Goal: Task Accomplishment & Management: Use online tool/utility

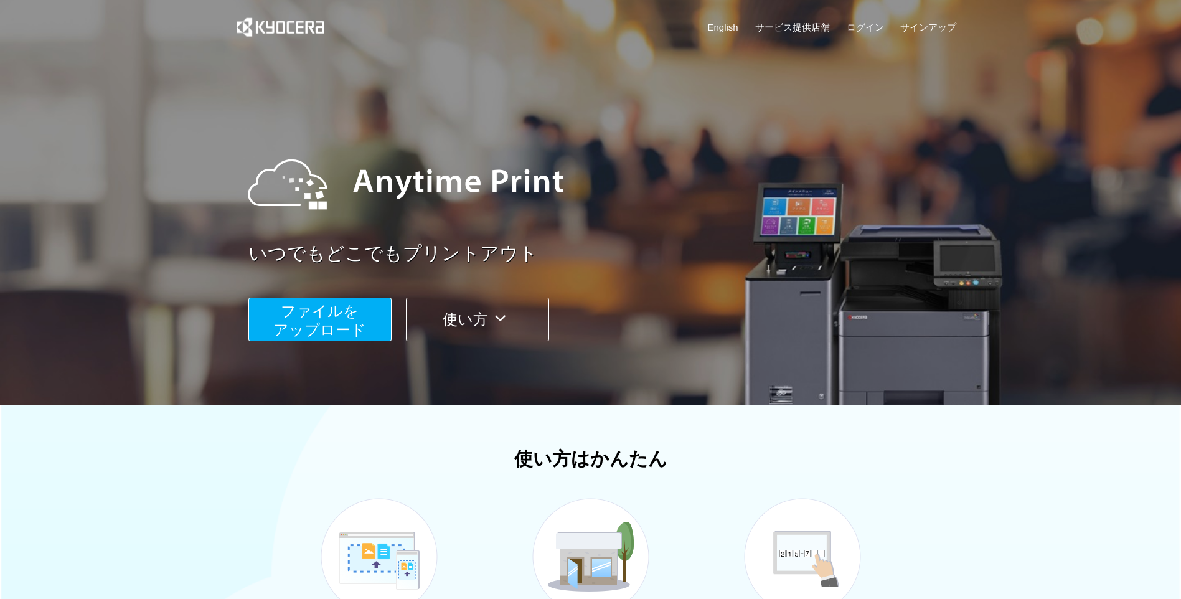
click at [356, 303] on span "ファイルを ​​アップロード" at bounding box center [319, 320] width 93 height 35
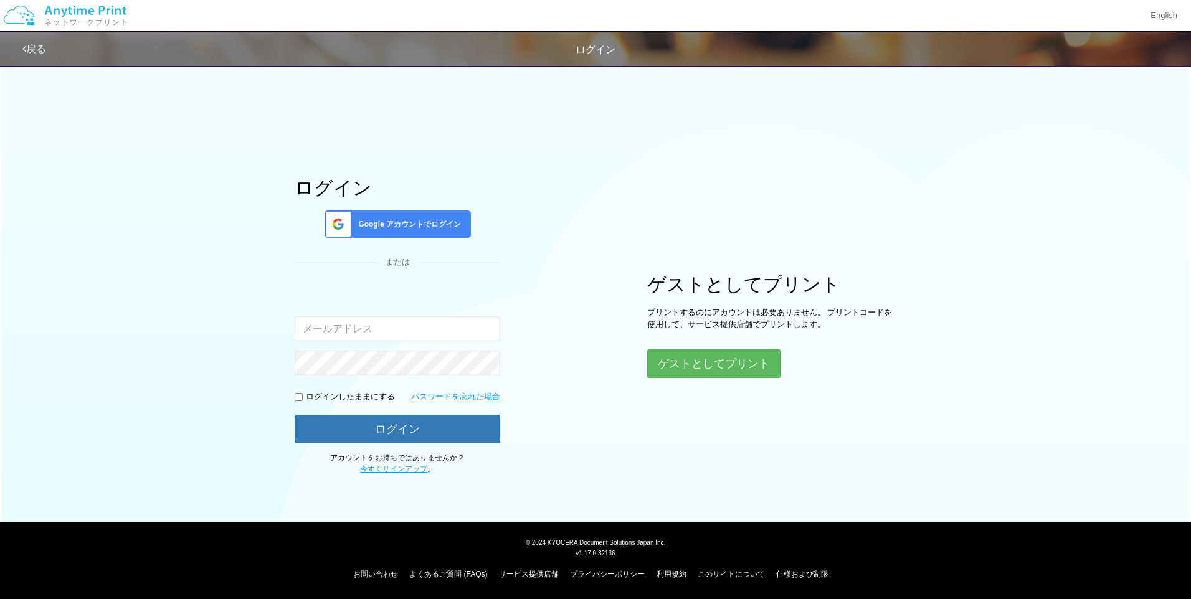
click at [466, 324] on input "email" at bounding box center [398, 328] width 206 height 25
click at [430, 328] on input "email" at bounding box center [398, 328] width 206 height 25
click at [749, 358] on button "ゲストとしてプリント" at bounding box center [713, 363] width 132 height 27
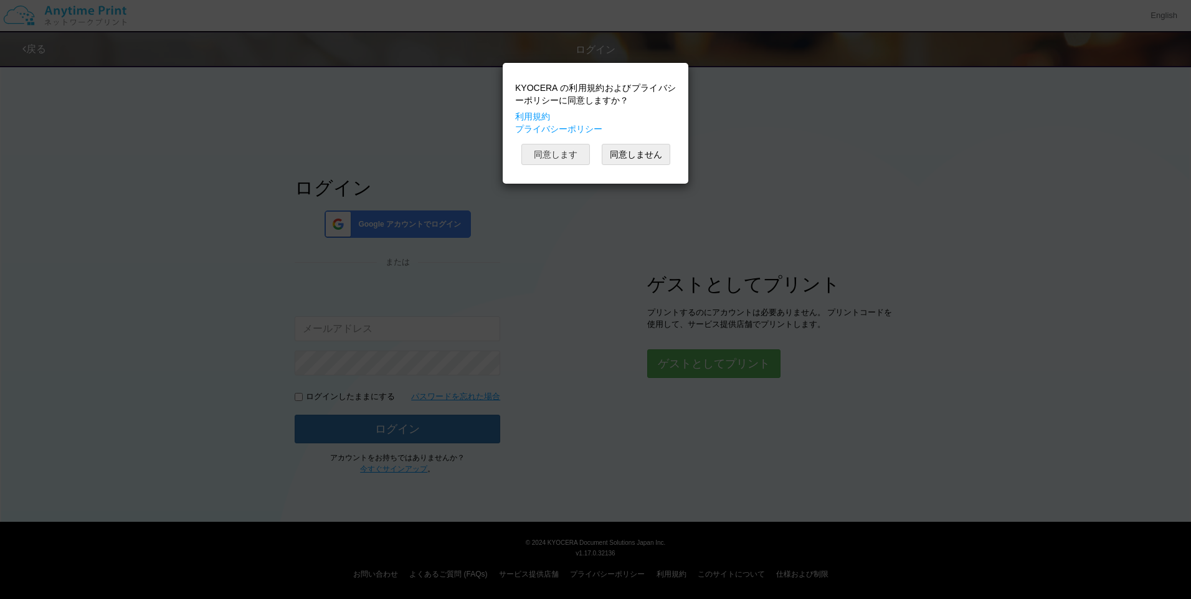
click at [555, 150] on button "同意します" at bounding box center [555, 154] width 69 height 21
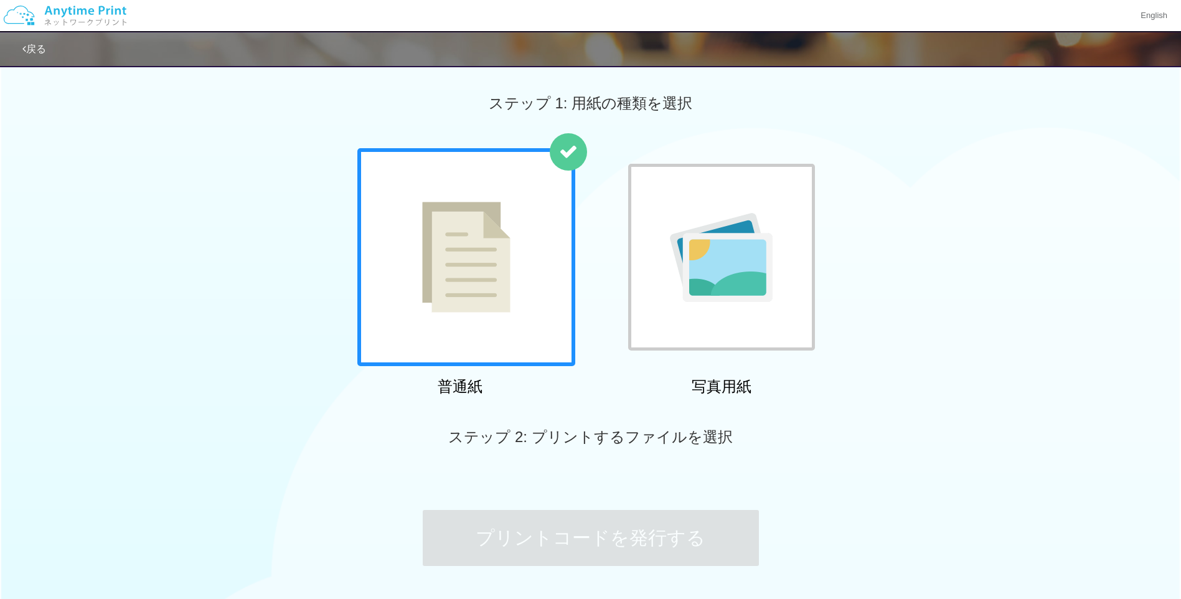
click at [689, 210] on div at bounding box center [721, 257] width 187 height 187
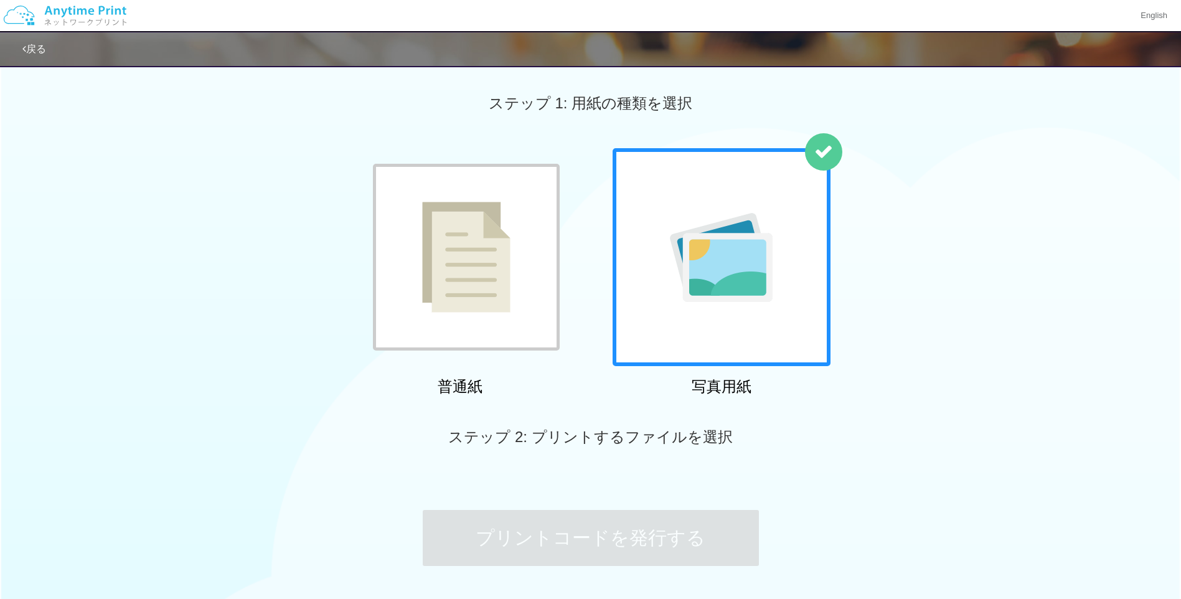
click at [512, 230] on div at bounding box center [466, 257] width 187 height 187
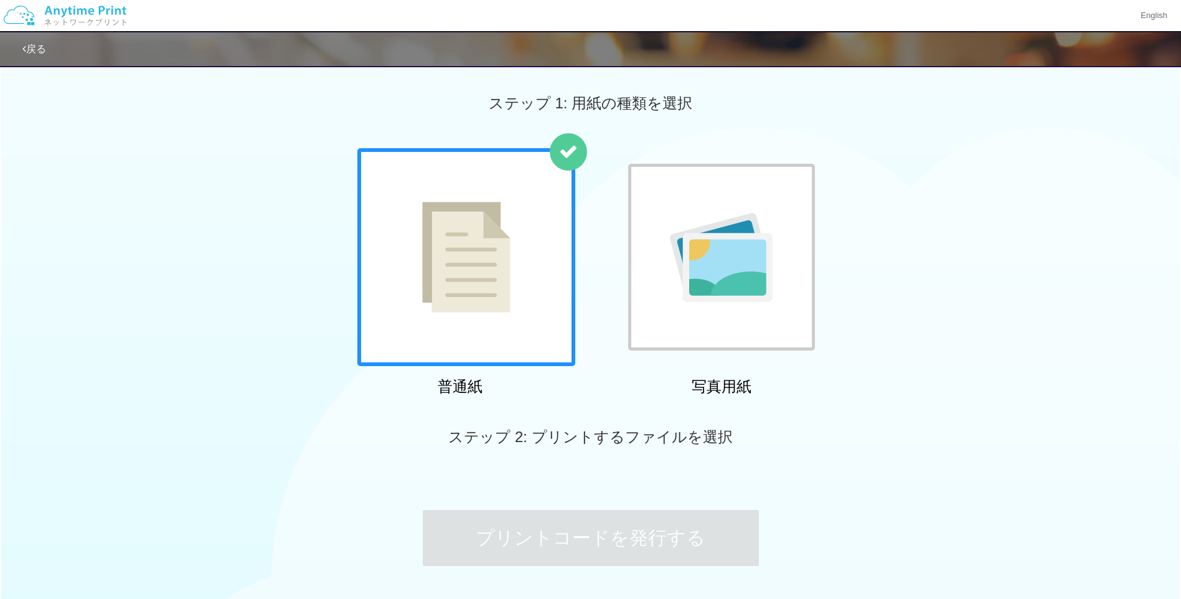
click at [782, 267] on div at bounding box center [721, 257] width 187 height 187
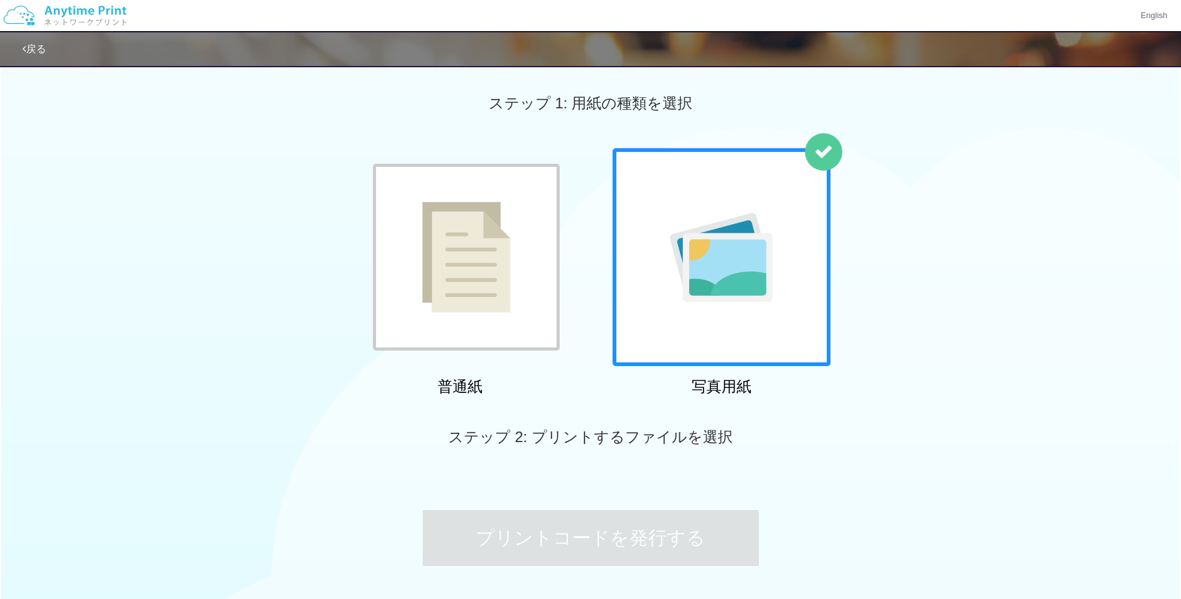
click at [733, 379] on h2 "写真用紙" at bounding box center [722, 387] width 218 height 16
click at [434, 275] on div at bounding box center [466, 257] width 187 height 187
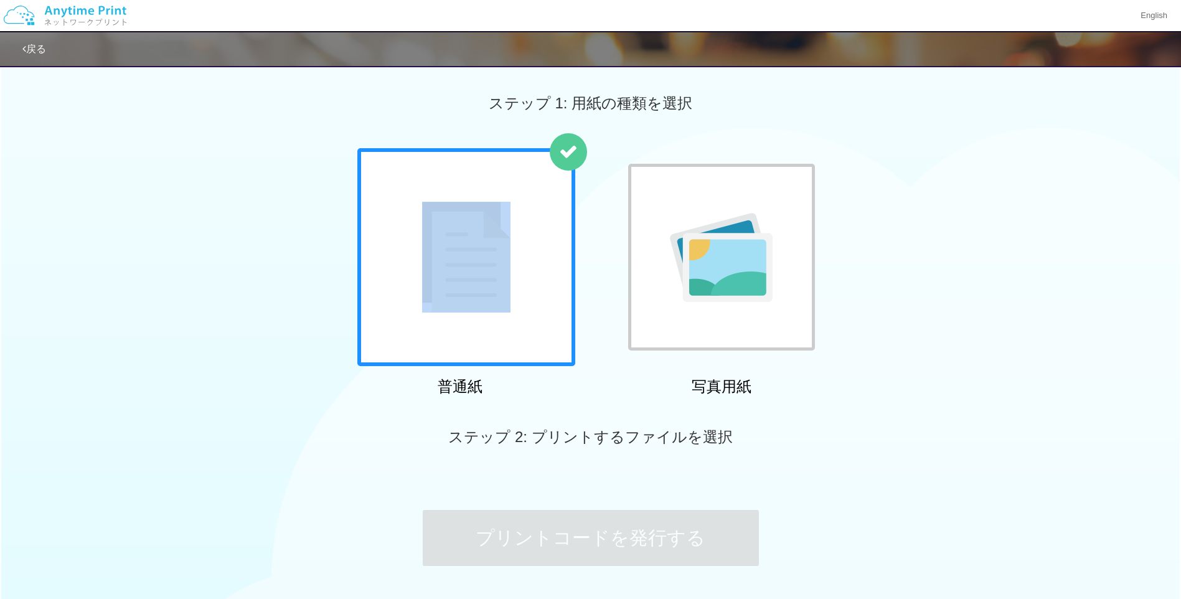
click at [434, 275] on div at bounding box center [466, 257] width 218 height 218
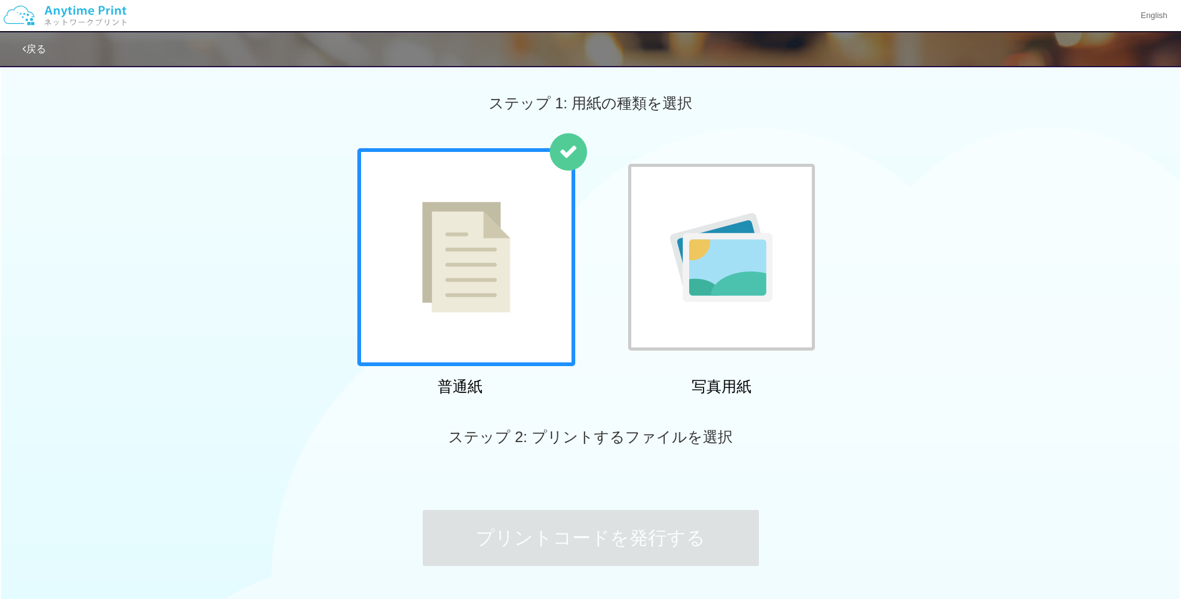
click at [562, 387] on h2 "普通紙" at bounding box center [460, 387] width 218 height 16
click at [539, 435] on span "ステップ 2: プリントするファイルを選択" at bounding box center [590, 436] width 284 height 17
drag, startPoint x: 630, startPoint y: 439, endPoint x: 741, endPoint y: 486, distance: 120.5
click at [741, 486] on div "ステップ 1: 用紙の種類を選択 普通紙 写真用紙 ステップ 2: プリントするファイルを選択 プリントコードを発行する" at bounding box center [590, 331] width 1181 height 545
copy body "ファイルを選択 プリントコードを発行する"
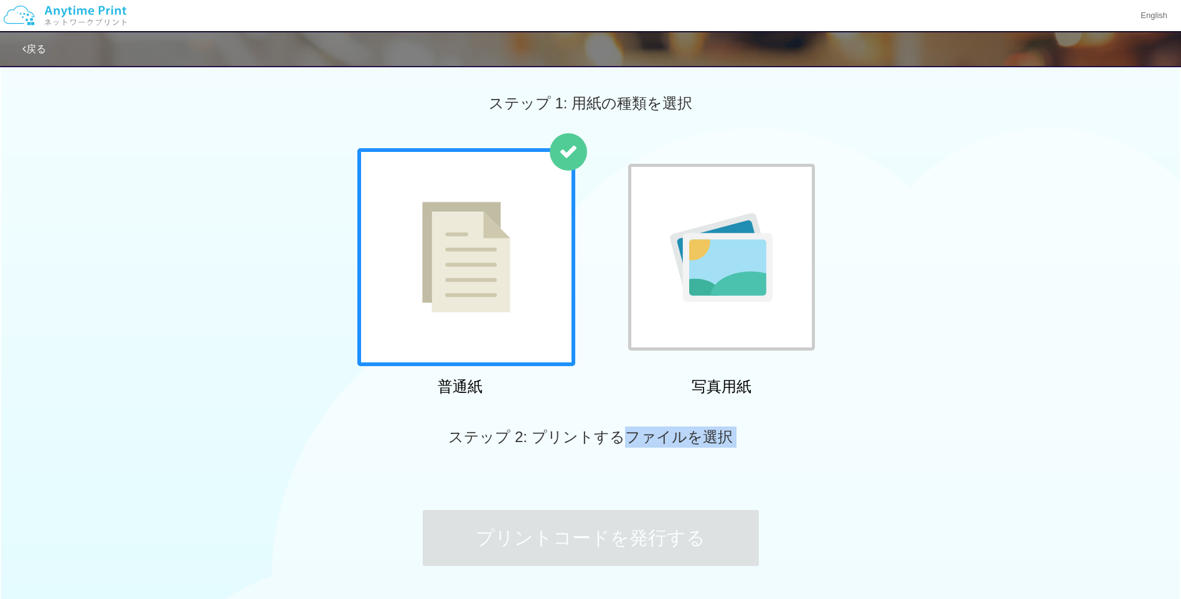
click at [802, 432] on div "ステップ 2: プリントするファイルを選択" at bounding box center [590, 437] width 1181 height 71
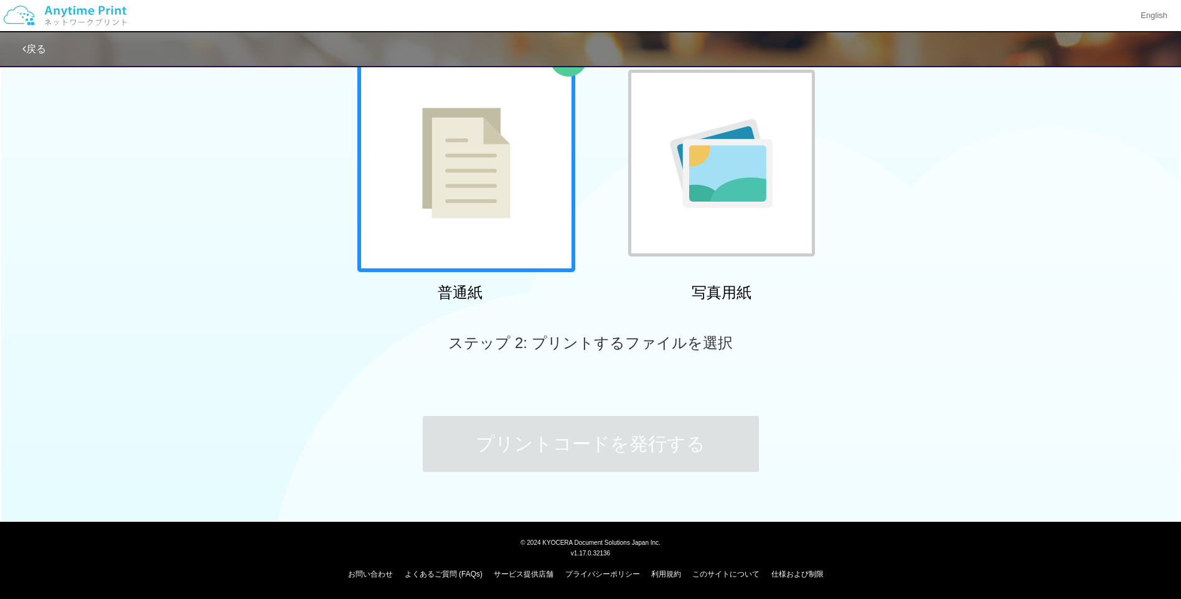
click at [782, 228] on div at bounding box center [721, 163] width 187 height 187
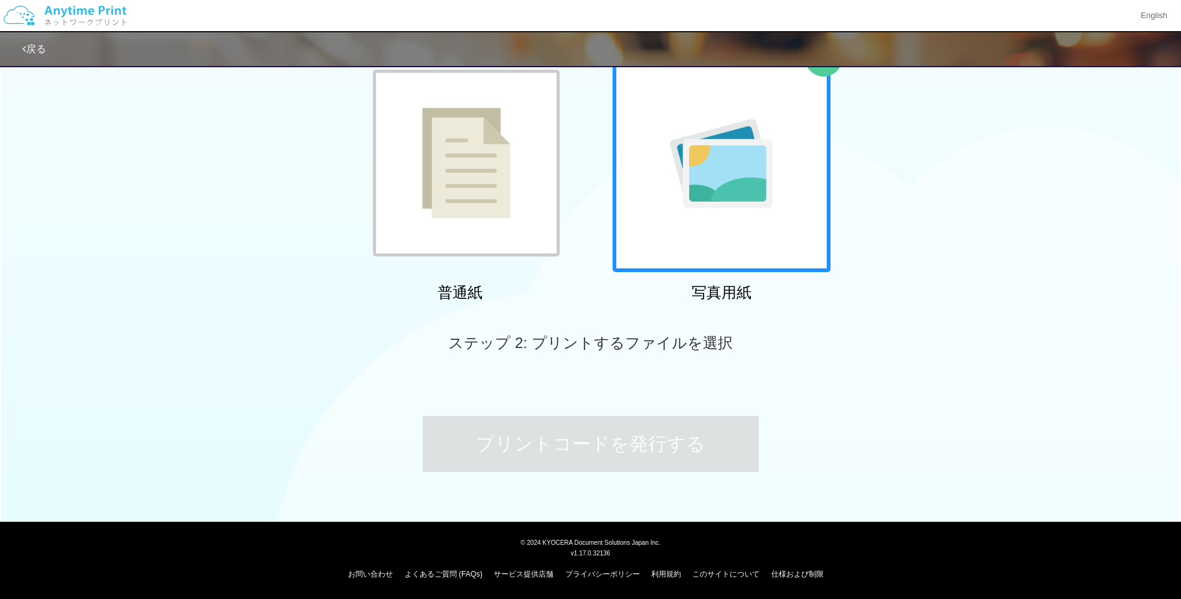
click at [444, 220] on div at bounding box center [466, 163] width 187 height 187
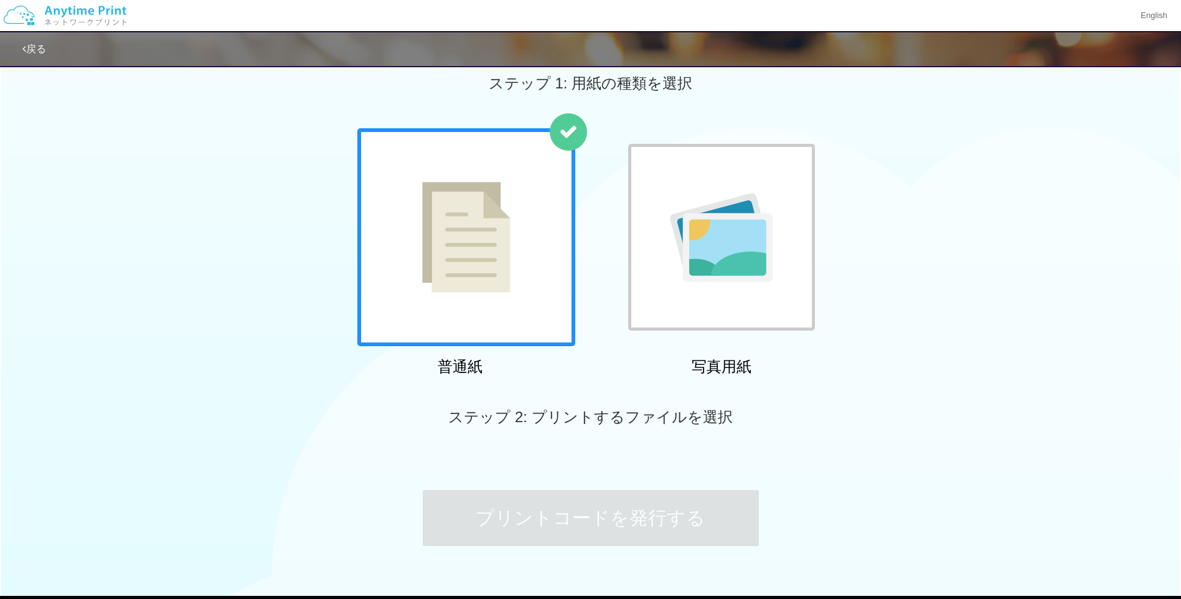
scroll to position [19, 0]
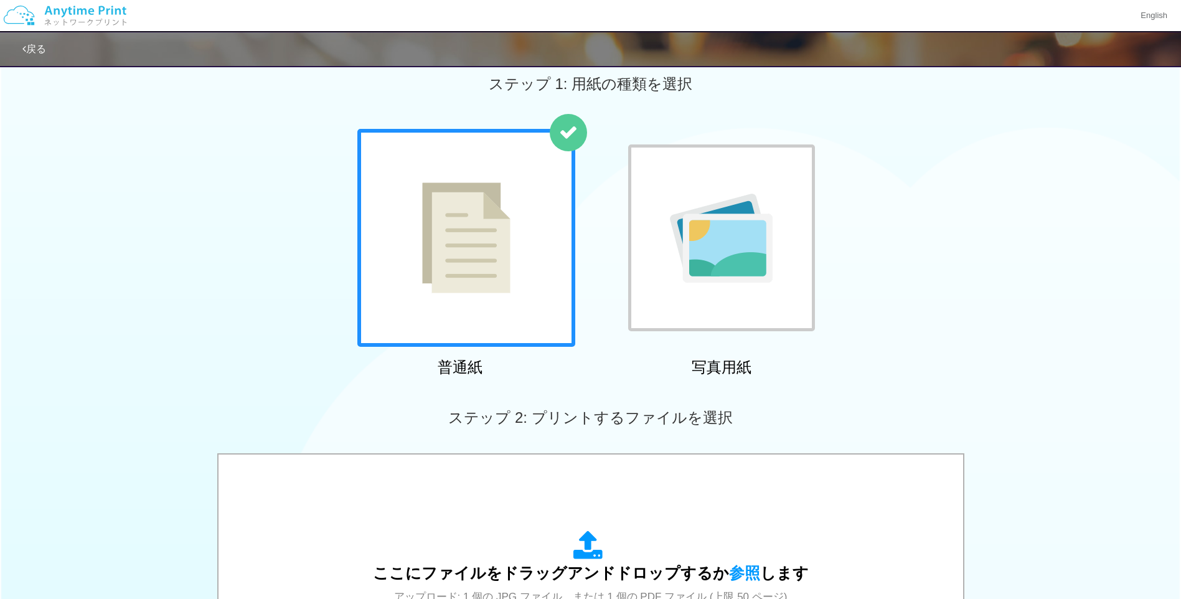
click at [521, 419] on span "ステップ 2: プリントするファイルを選択" at bounding box center [590, 417] width 284 height 17
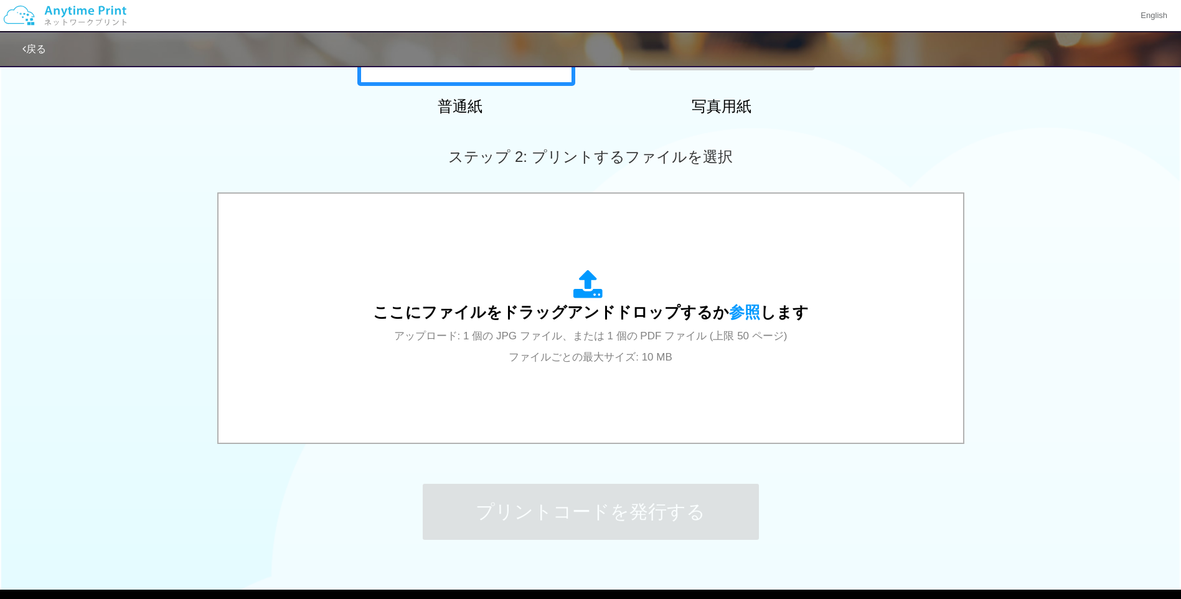
scroll to position [281, 0]
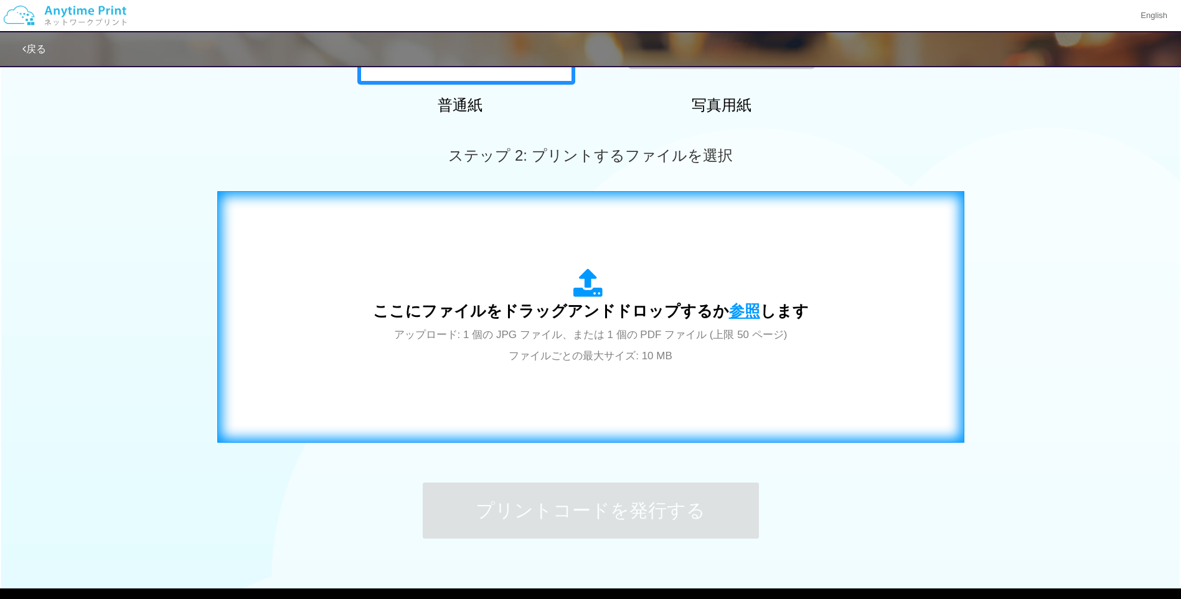
click at [742, 313] on span "参照" at bounding box center [744, 310] width 31 height 17
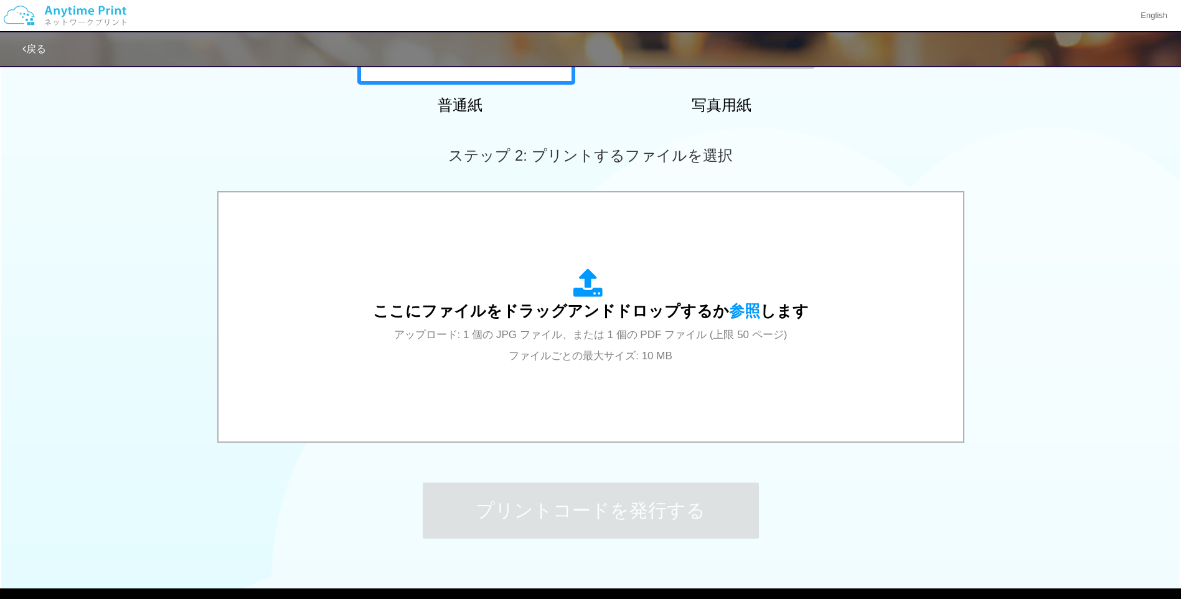
click at [390, 507] on div "ステップ 1: 用紙の種類を選択 普通紙 写真用紙 普通紙 写真用紙 previous next slide 1 of 2 comma.current.act…" at bounding box center [590, 176] width 1181 height 799
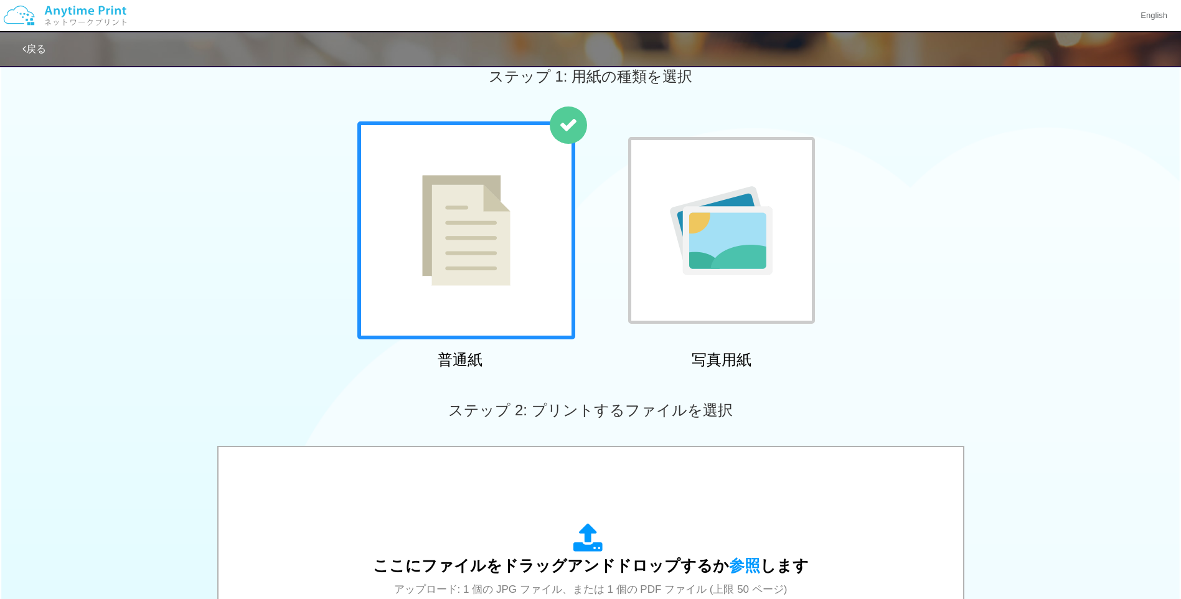
scroll to position [0, 0]
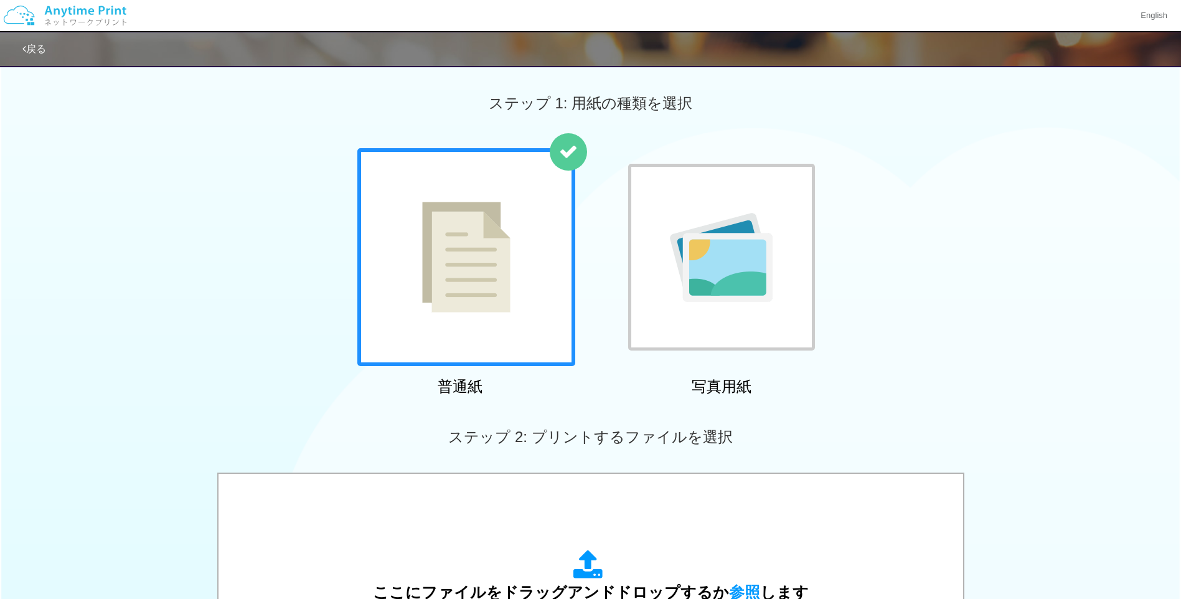
drag, startPoint x: 1180, startPoint y: 156, endPoint x: 1186, endPoint y: 163, distance: 8.4
click at [1181, 163] on html "English 戻る ステップ 1: 用紙の種類を選択 普通紙 写真用紙" at bounding box center [590, 299] width 1181 height 599
